Goal: Use online tool/utility: Use online tool/utility

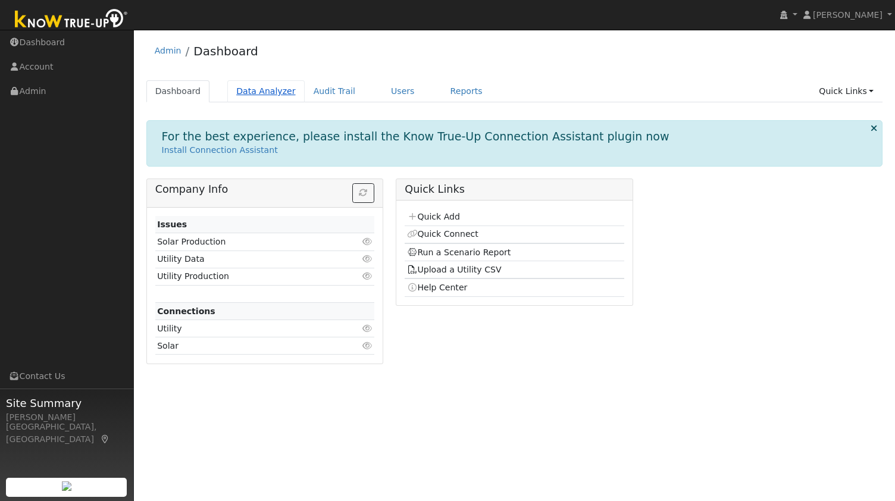
click at [233, 95] on link "Data Analyzer" at bounding box center [265, 91] width 77 height 22
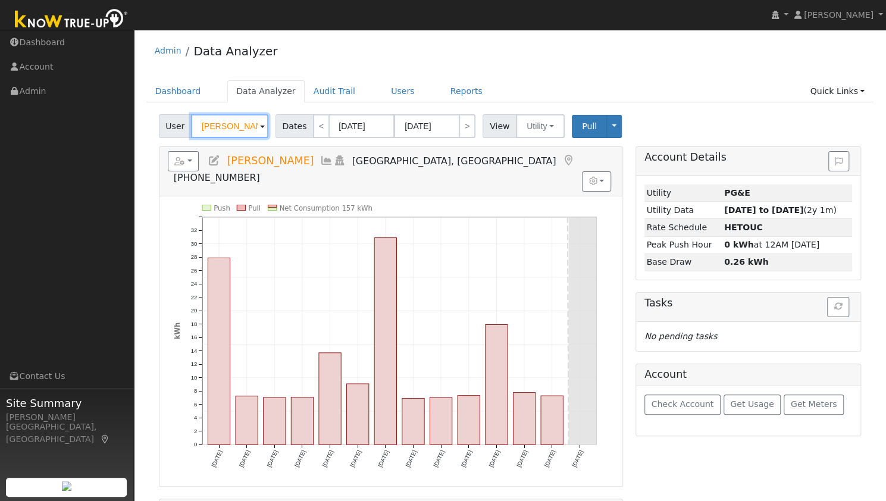
click at [223, 127] on input "[PERSON_NAME]" at bounding box center [229, 126] width 77 height 24
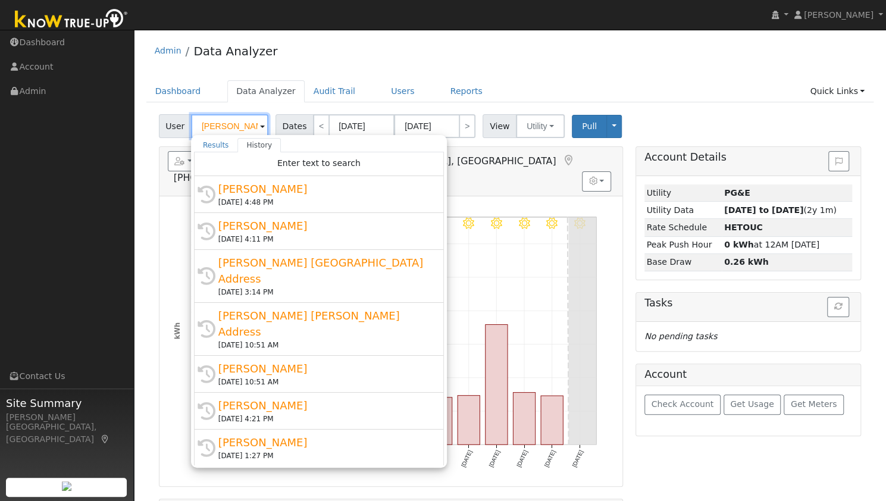
click at [223, 127] on input "[PERSON_NAME]" at bounding box center [229, 126] width 77 height 24
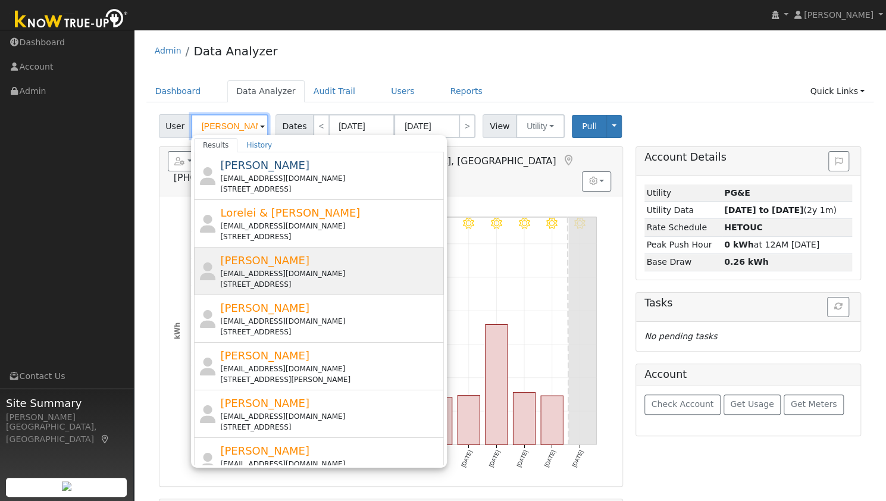
scroll to position [19, 0]
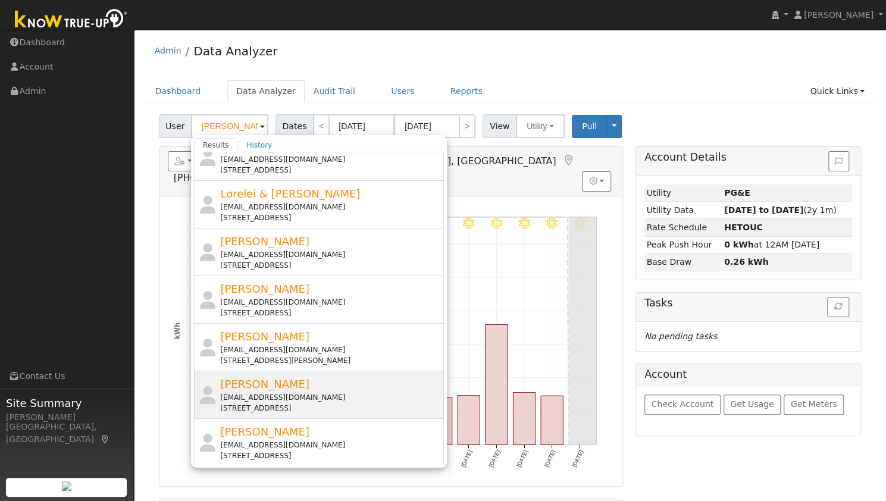
click at [272, 399] on div "[EMAIL_ADDRESS][DOMAIN_NAME]" at bounding box center [330, 397] width 221 height 11
type input "[PERSON_NAME]"
